Goal: Navigation & Orientation: Find specific page/section

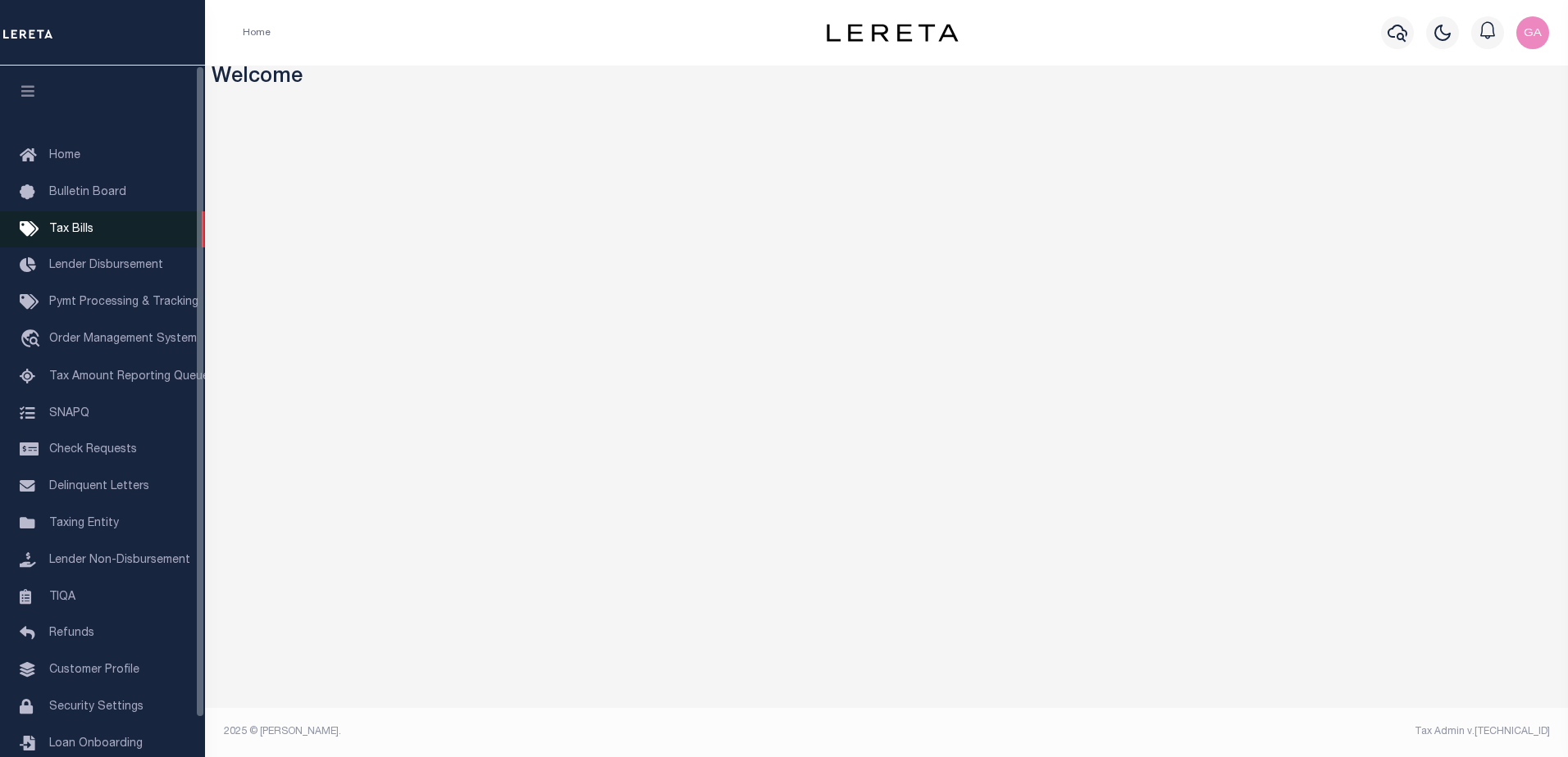
click at [88, 232] on span "Tax Bills" at bounding box center [71, 230] width 44 height 11
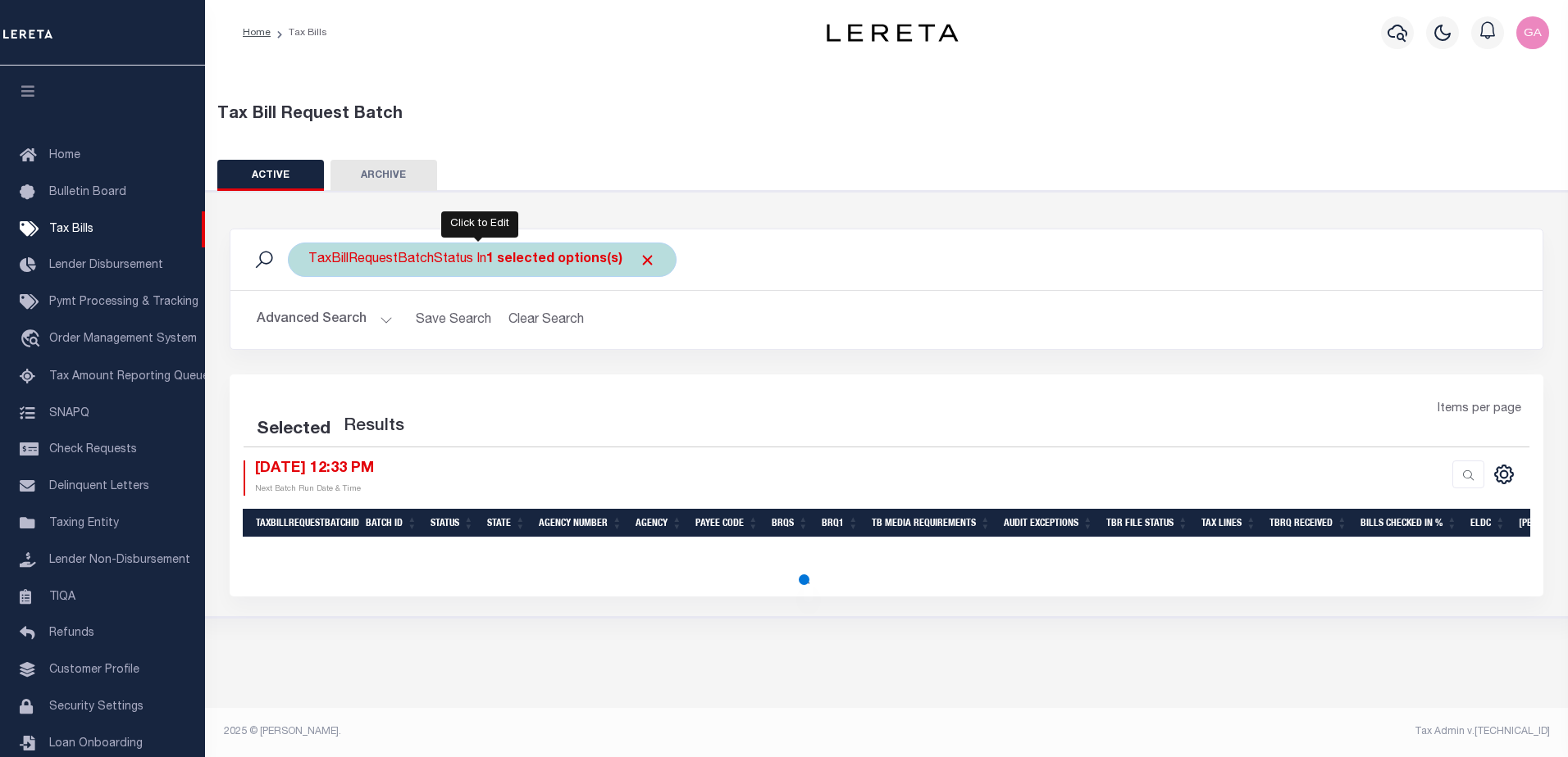
click at [583, 257] on b "1 selected options(s)" at bounding box center [554, 260] width 137 height 13
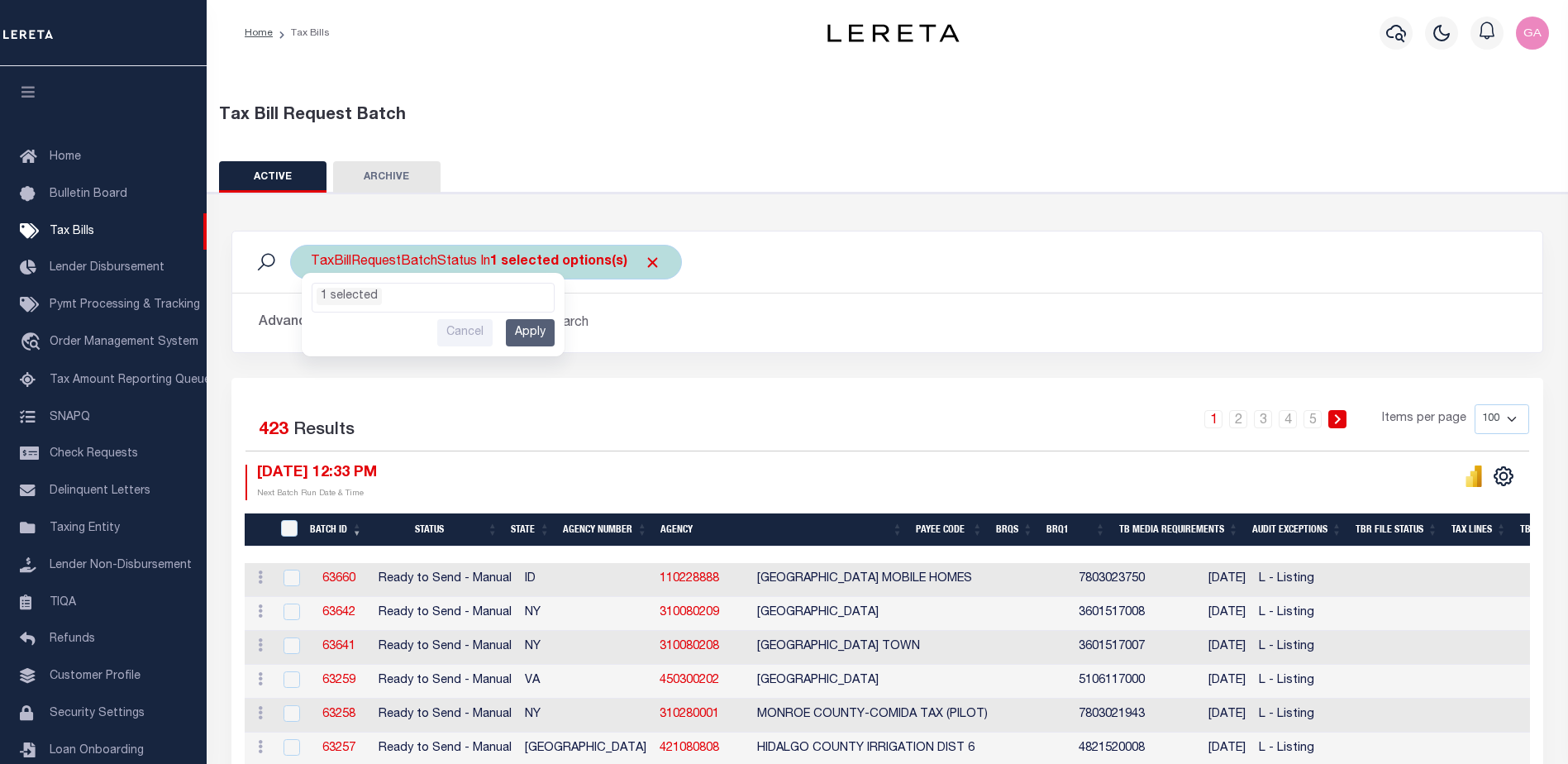
click at [486, 295] on ul "1 selected" at bounding box center [433, 294] width 242 height 21
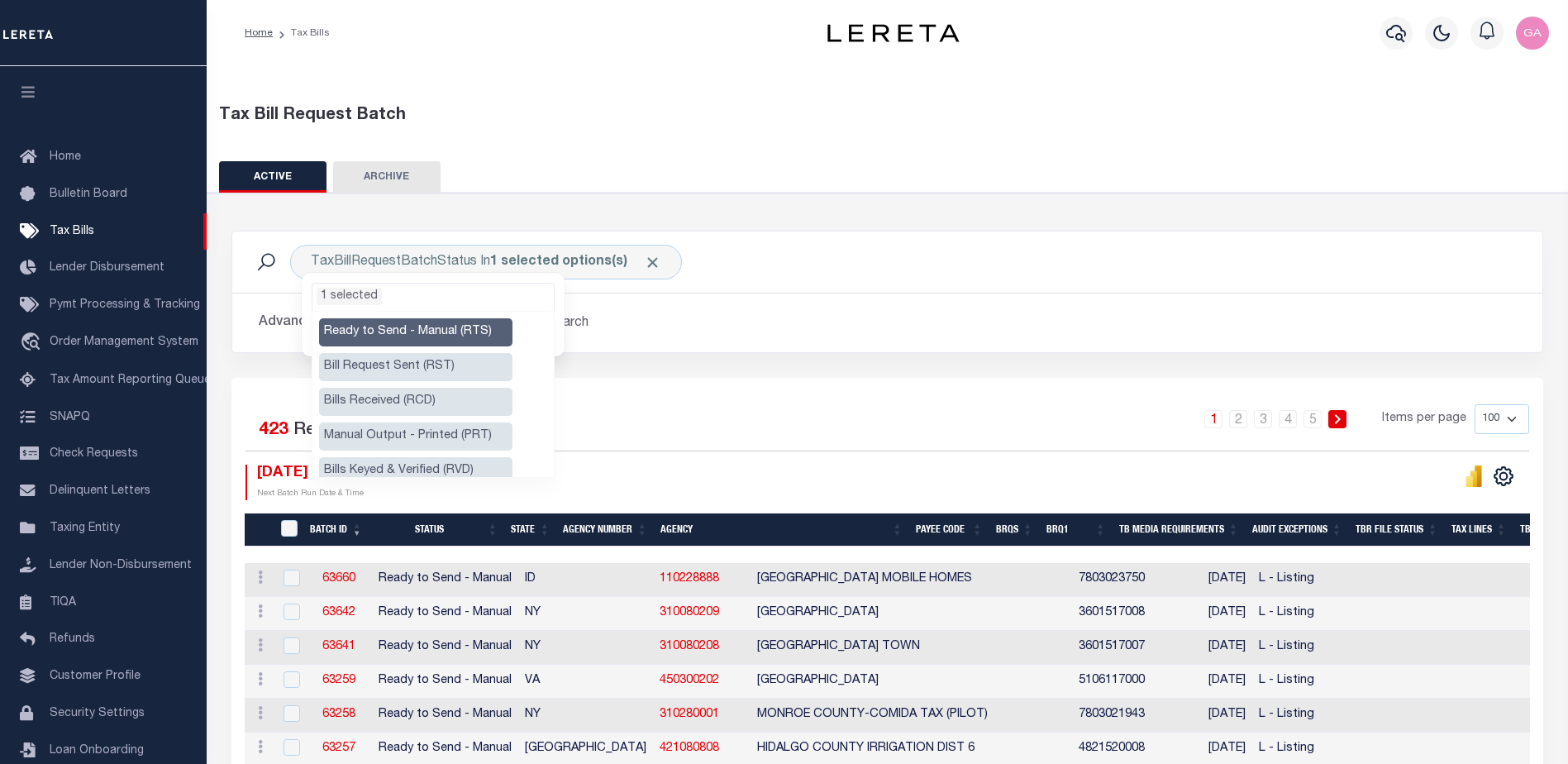
click at [383, 365] on li "Bill Request Sent (RST)" at bounding box center [416, 368] width 193 height 28
click at [388, 391] on li "Bills Received (RCD)" at bounding box center [416, 402] width 193 height 28
click at [403, 430] on li "Manual Output - Printed (PRT)" at bounding box center [416, 436] width 193 height 28
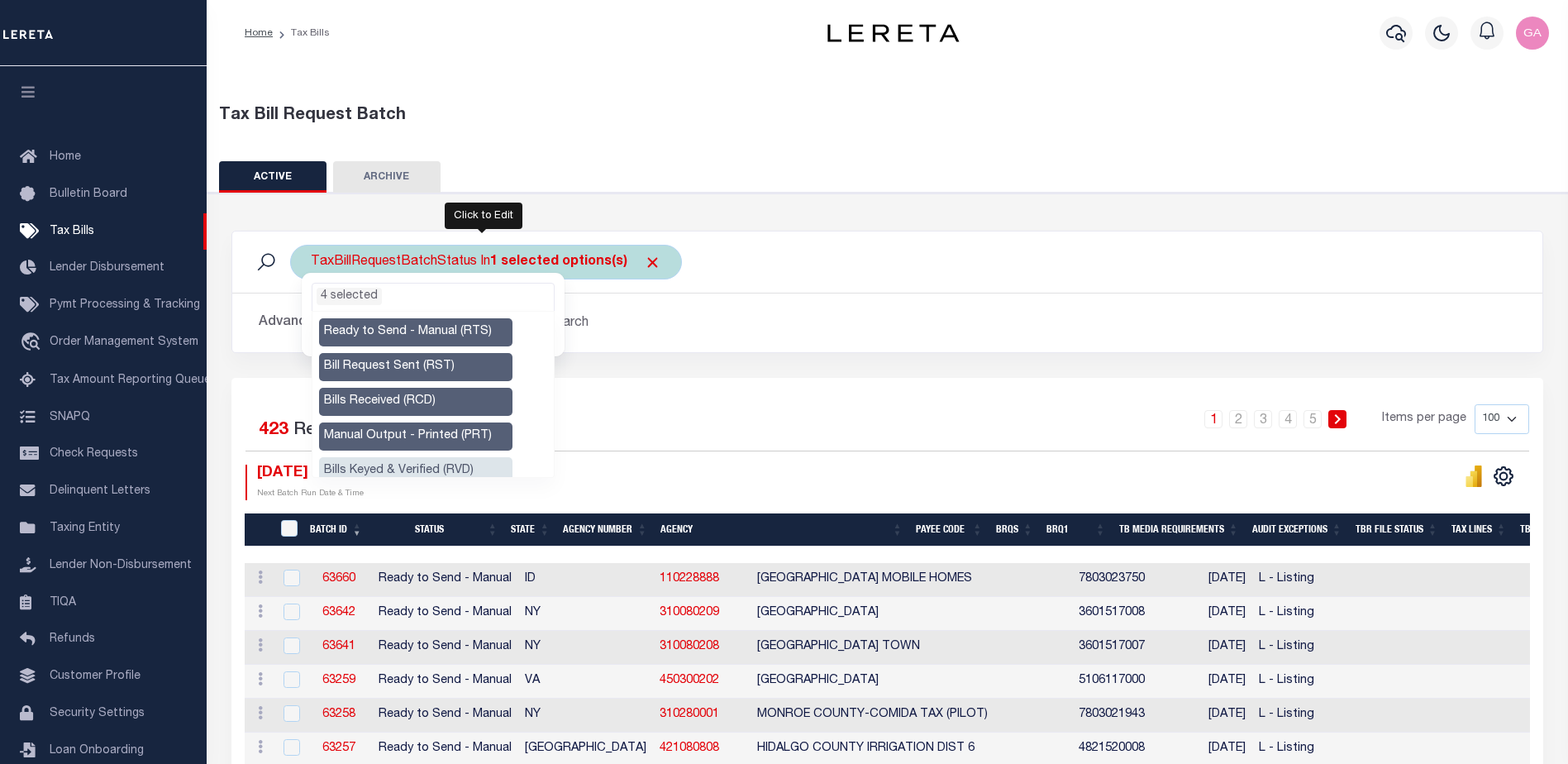
click at [430, 298] on ul "4 selected" at bounding box center [433, 294] width 242 height 21
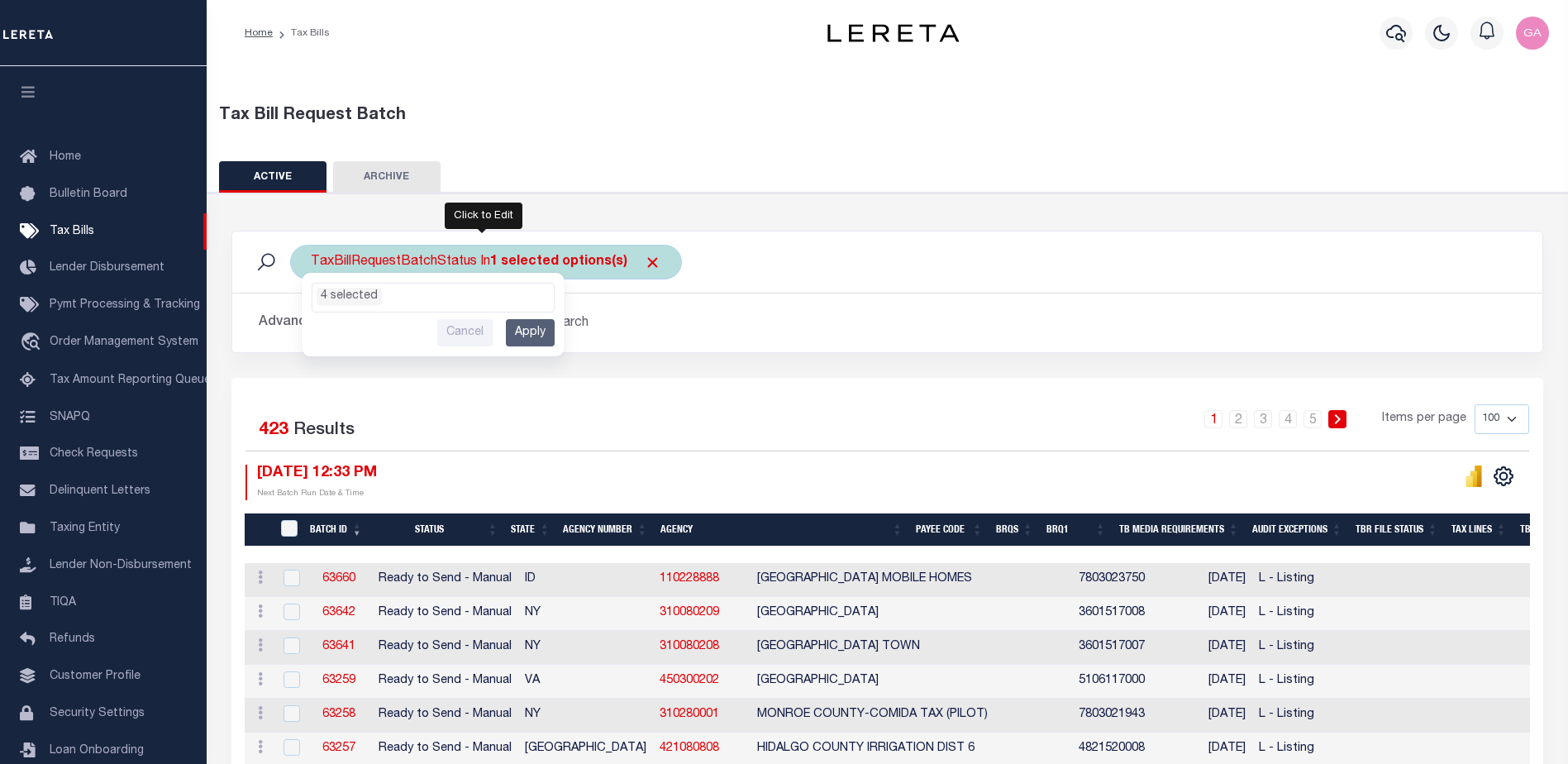
click at [430, 298] on ul "4 selected" at bounding box center [433, 294] width 242 height 21
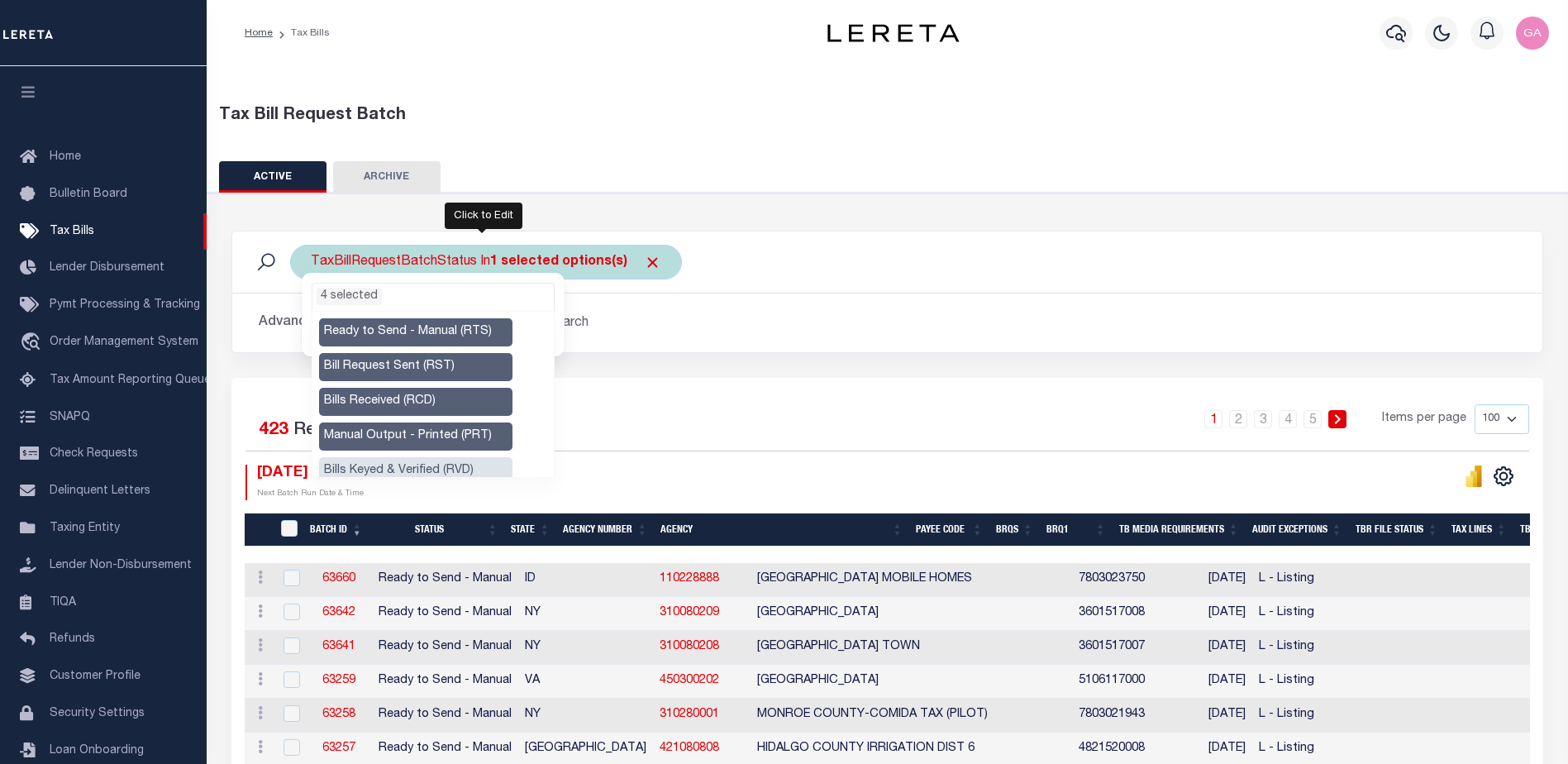
click at [410, 297] on ul "4 selected" at bounding box center [433, 294] width 242 height 21
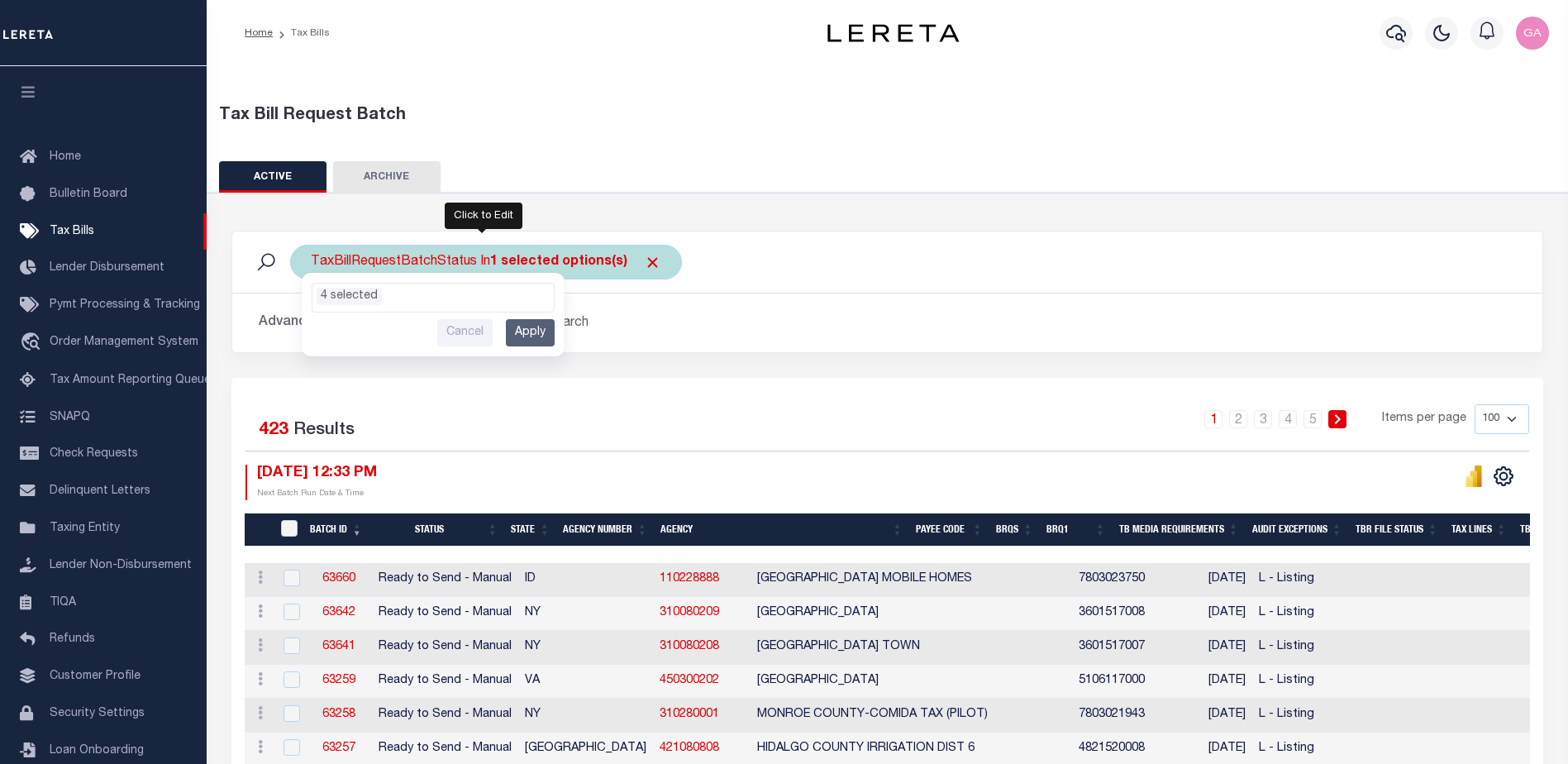
click at [479, 328] on input "Cancel" at bounding box center [465, 332] width 56 height 27
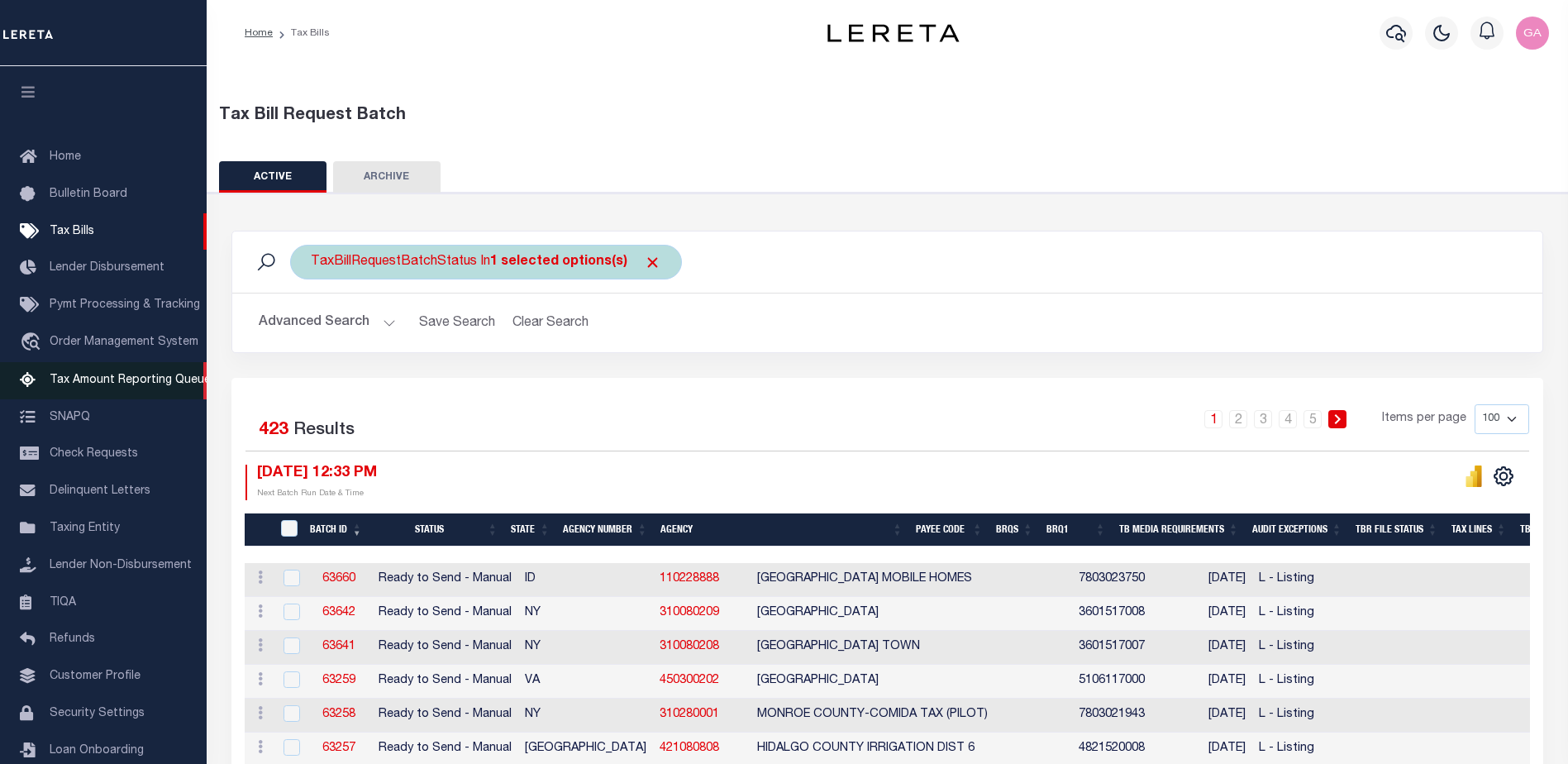
click at [100, 382] on span "Tax Amount Reporting Queue" at bounding box center [129, 381] width 161 height 11
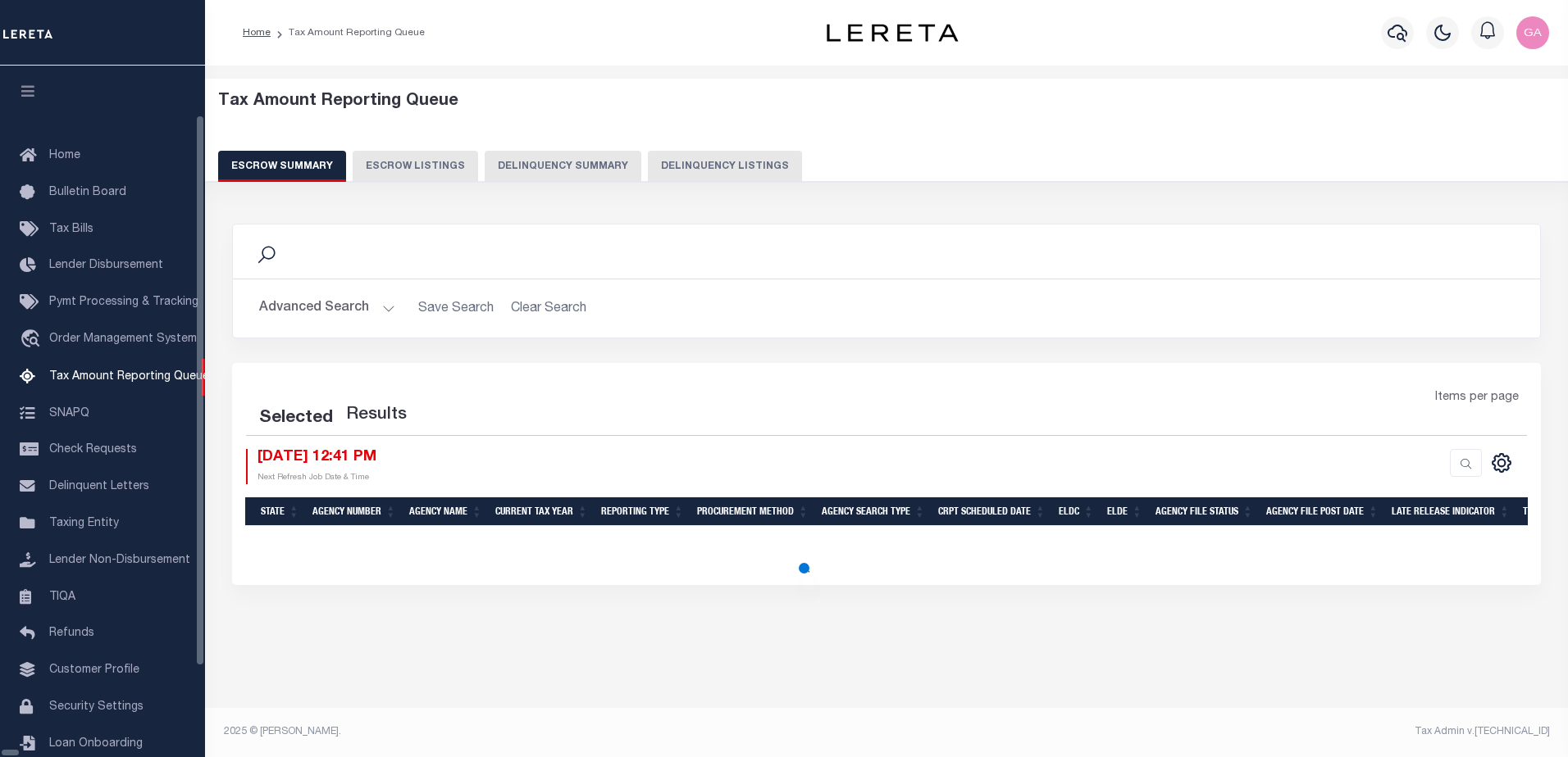
select select "100"
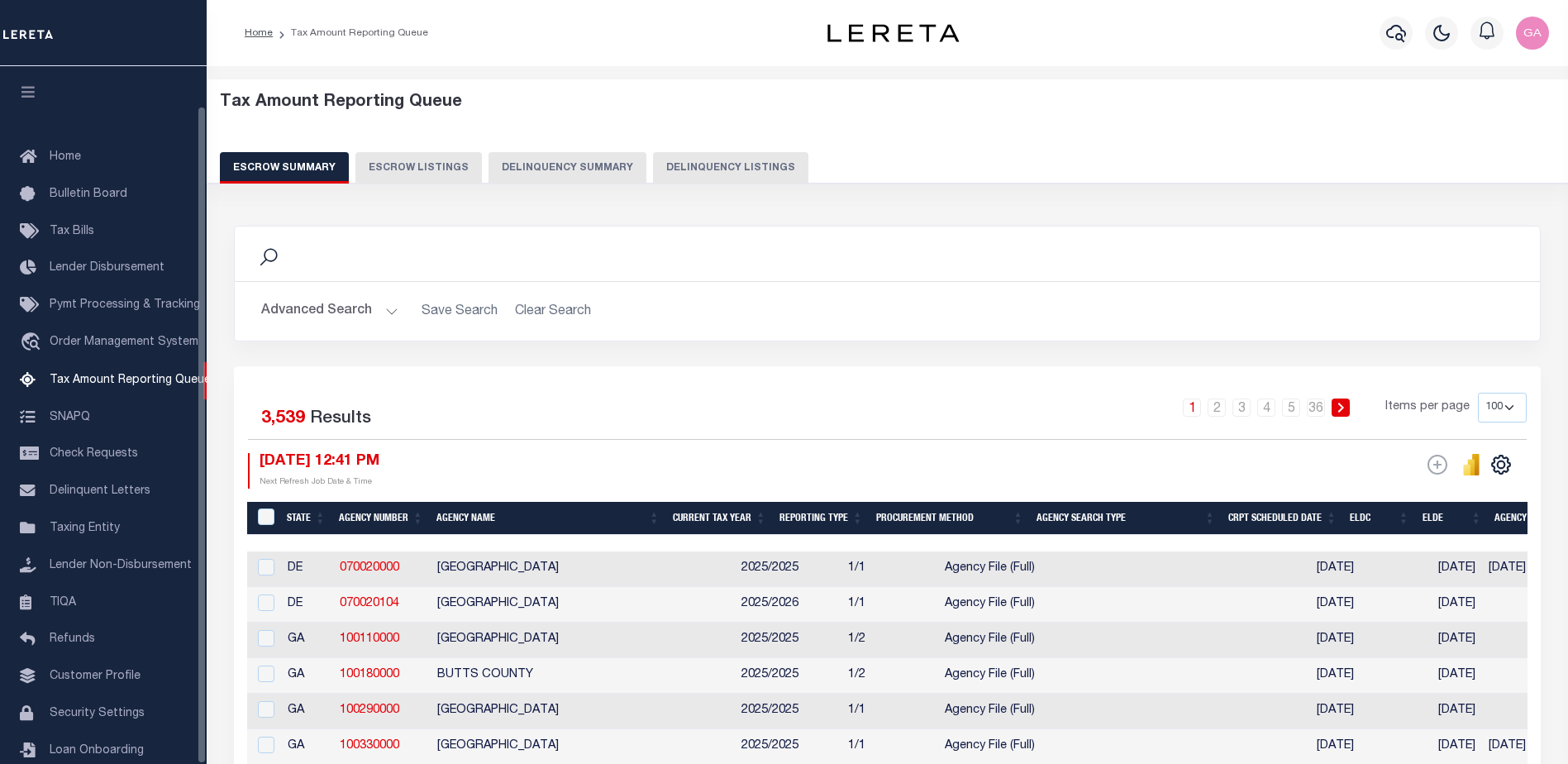
scroll to position [41, 0]
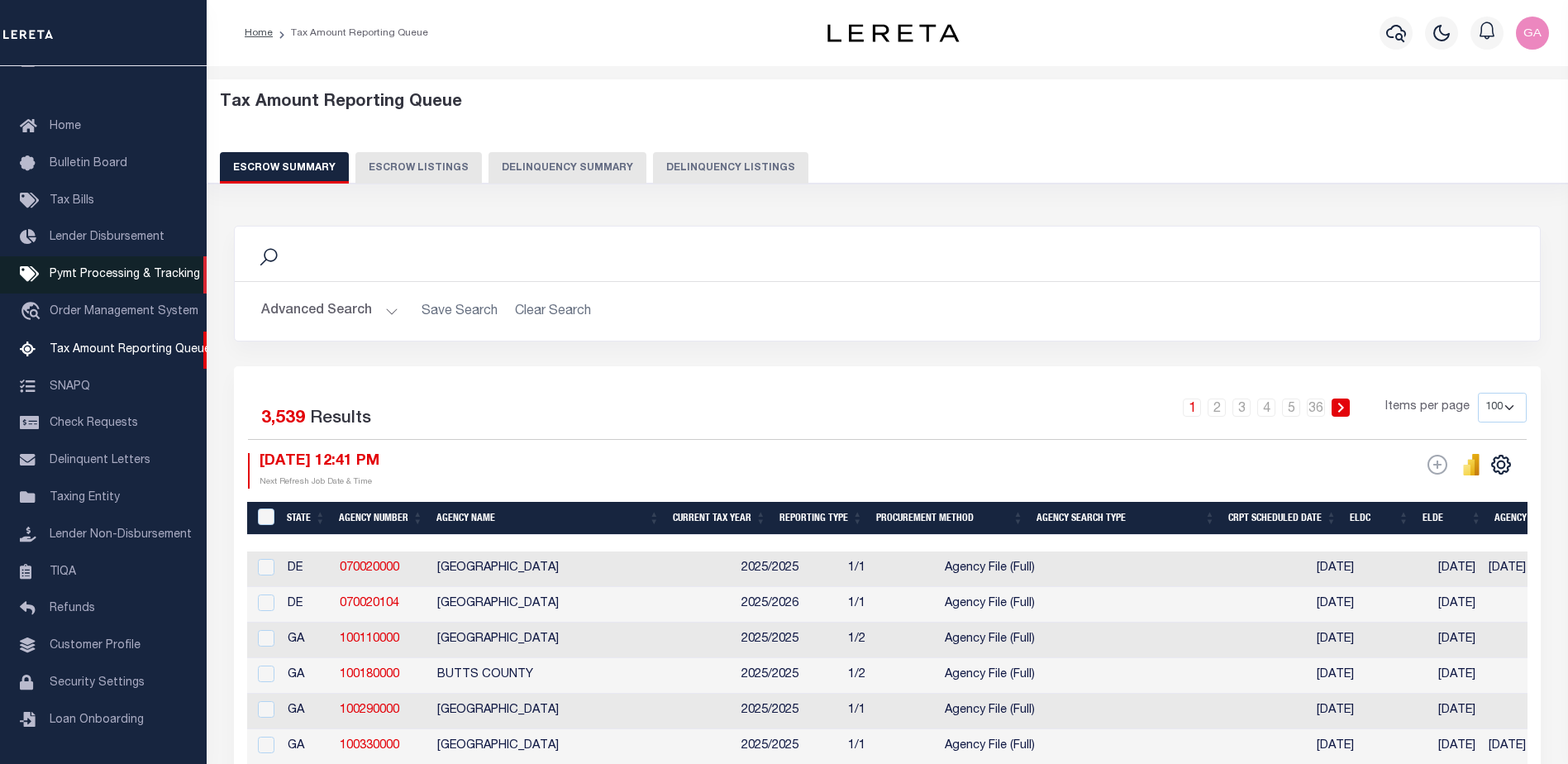
click at [91, 269] on span "Pymt Processing & Tracking" at bounding box center [125, 275] width 151 height 11
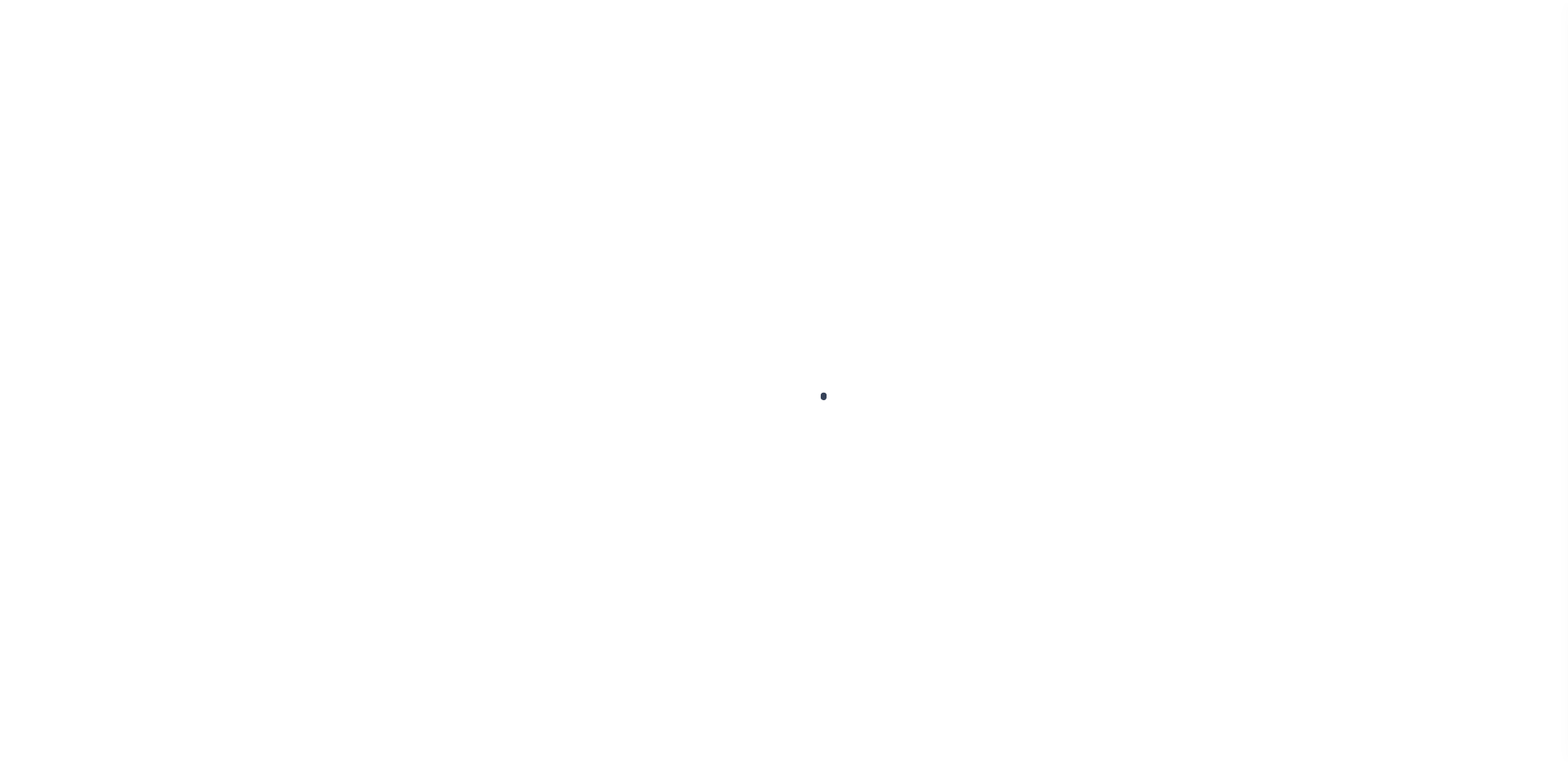
scroll to position [41, 0]
